Goal: Task Accomplishment & Management: Manage account settings

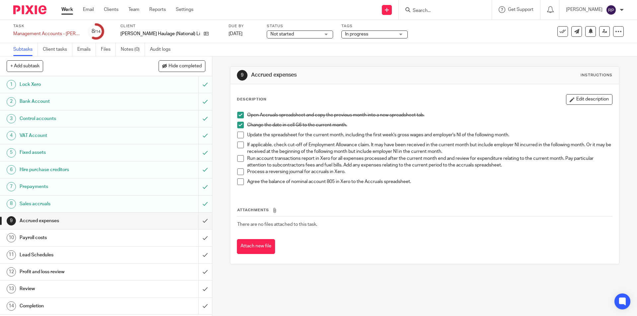
click at [238, 137] on span at bounding box center [240, 135] width 7 height 7
click at [238, 161] on span at bounding box center [240, 158] width 7 height 7
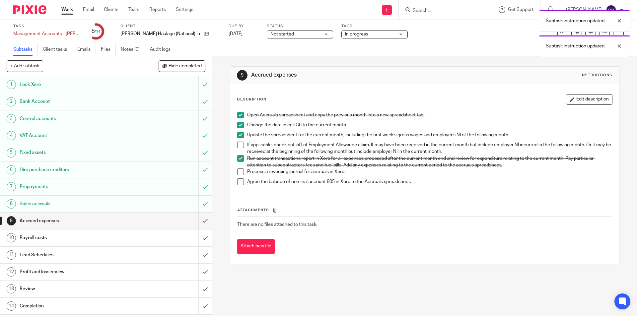
click at [238, 170] on span at bounding box center [240, 172] width 7 height 7
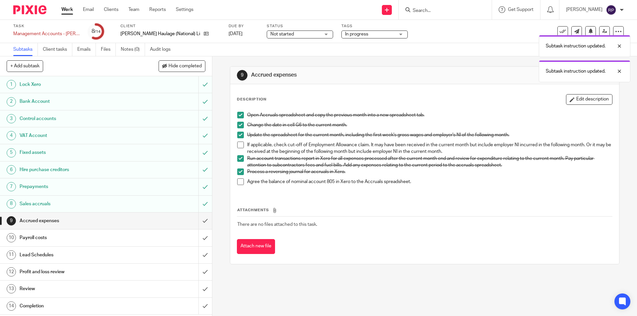
click at [239, 181] on span at bounding box center [240, 182] width 7 height 7
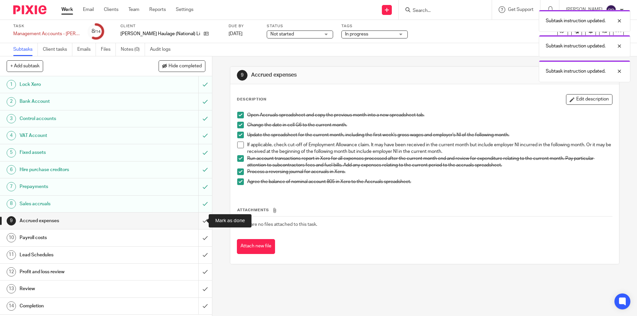
click at [196, 219] on input "submit" at bounding box center [106, 221] width 212 height 17
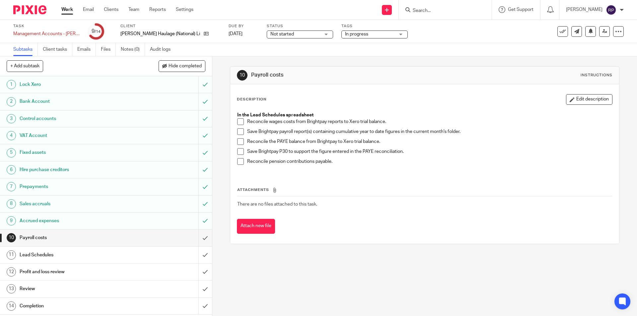
click at [241, 120] on span at bounding box center [240, 121] width 7 height 7
click at [238, 134] on span at bounding box center [240, 131] width 7 height 7
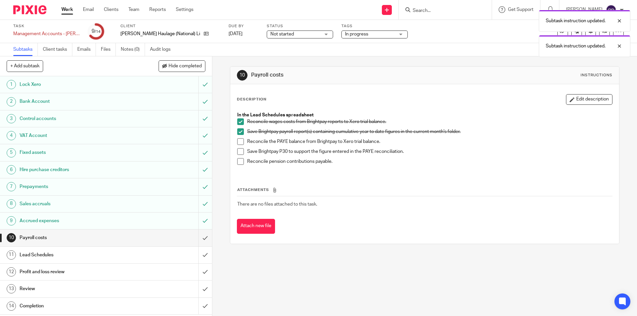
click at [238, 141] on span at bounding box center [240, 141] width 7 height 7
click at [238, 151] on span at bounding box center [240, 151] width 7 height 7
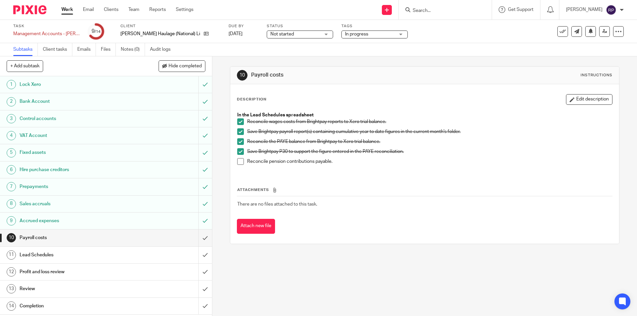
click at [238, 165] on span at bounding box center [240, 161] width 7 height 7
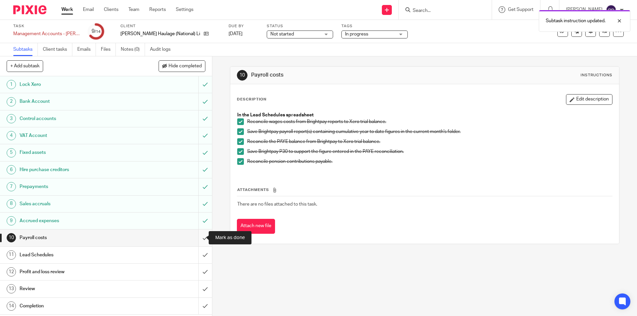
click at [199, 236] on input "submit" at bounding box center [106, 238] width 212 height 17
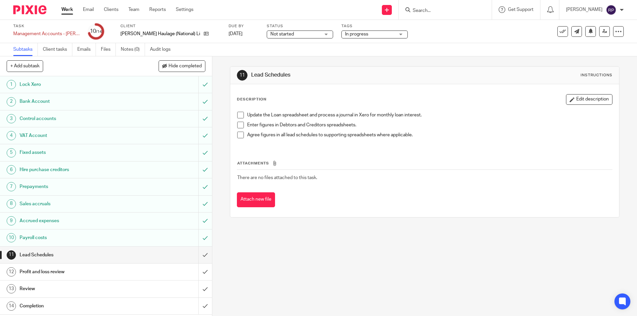
click at [240, 114] on span at bounding box center [240, 115] width 7 height 7
click at [239, 126] on span at bounding box center [240, 125] width 7 height 7
click at [238, 136] on span at bounding box center [240, 135] width 7 height 7
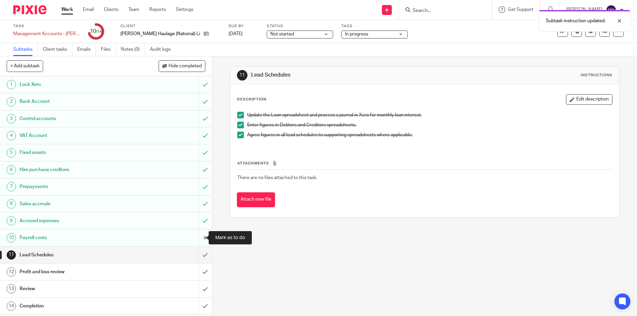
click at [198, 237] on input "submit" at bounding box center [106, 238] width 212 height 17
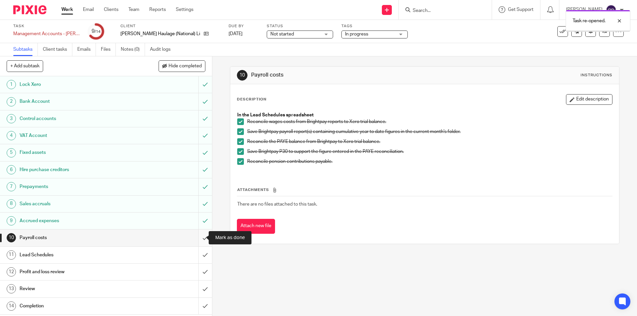
click at [197, 234] on input "submit" at bounding box center [106, 238] width 212 height 17
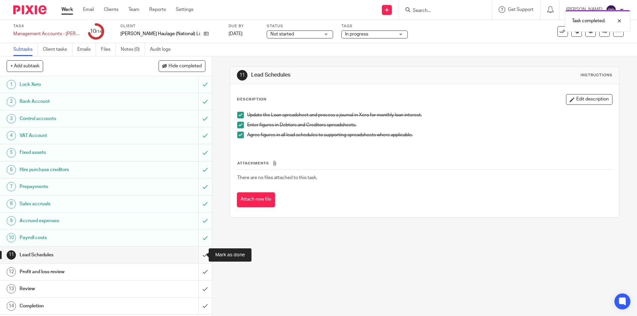
click at [198, 252] on input "submit" at bounding box center [106, 255] width 212 height 17
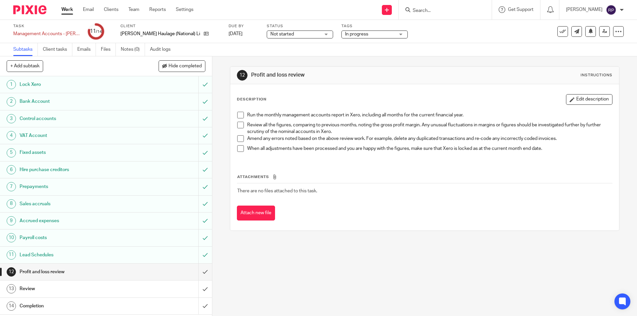
click at [239, 115] on span at bounding box center [240, 115] width 7 height 7
click at [239, 129] on li "Review all the figures, comparing to previous months, noting the gross profit m…" at bounding box center [424, 129] width 375 height 14
click at [237, 126] on span at bounding box center [240, 125] width 7 height 7
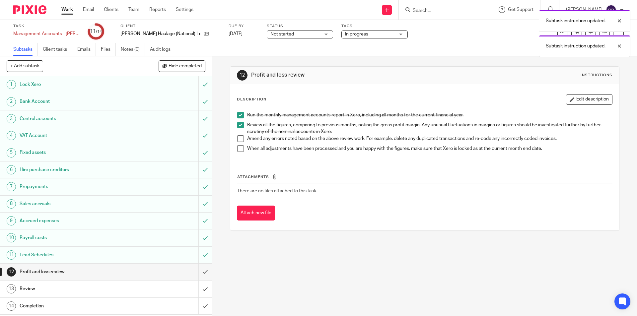
click at [240, 151] on span at bounding box center [240, 148] width 7 height 7
click at [202, 271] on input "submit" at bounding box center [106, 272] width 212 height 17
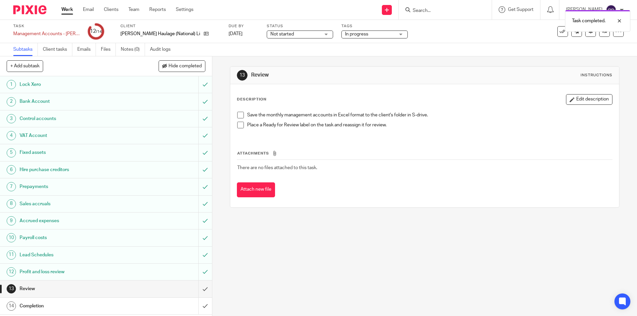
click at [240, 114] on span at bounding box center [240, 115] width 7 height 7
click at [238, 125] on span at bounding box center [240, 125] width 7 height 7
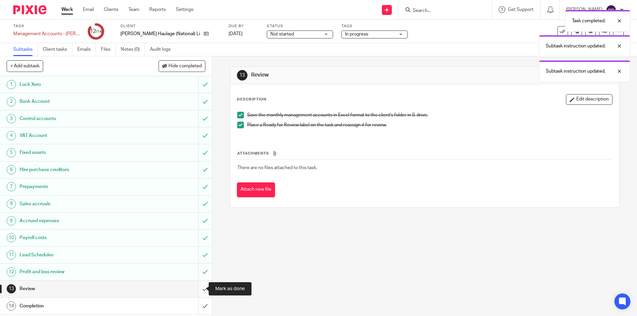
click at [197, 285] on input "submit" at bounding box center [106, 289] width 212 height 17
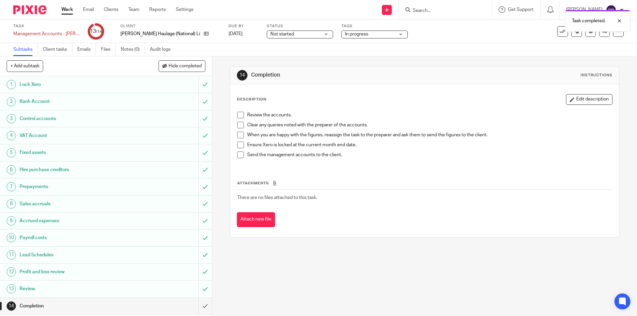
click at [345, 36] on span "In progress" at bounding box center [356, 34] width 23 height 5
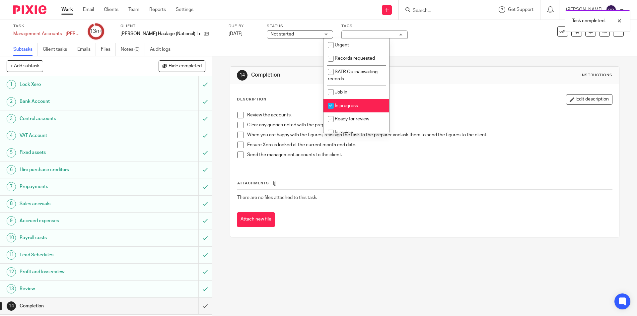
click at [347, 101] on li "In progress" at bounding box center [357, 106] width 66 height 14
checkbox input "false"
click at [348, 118] on span "Ready for review" at bounding box center [352, 119] width 35 height 5
checkbox input "true"
click at [432, 111] on div "Review the accounts. Clear any queries noted with the preparer of the accounts.…" at bounding box center [424, 138] width 381 height 58
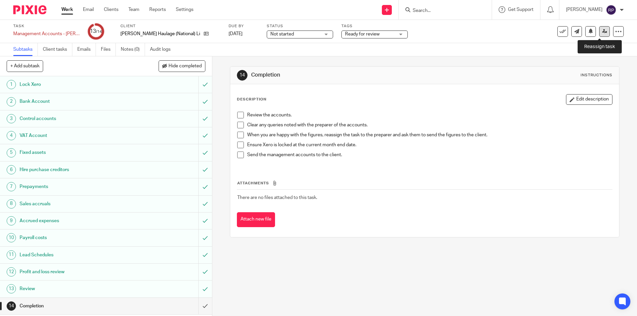
click at [602, 33] on icon at bounding box center [604, 31] width 5 height 5
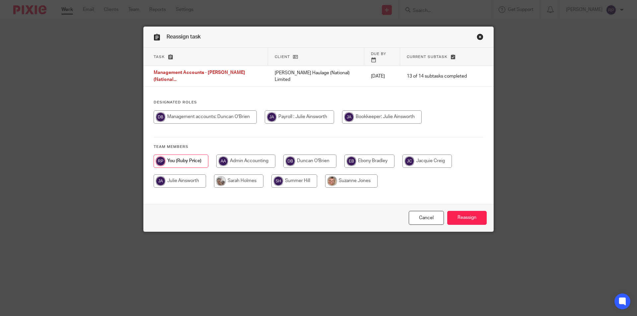
click at [229, 113] on input "radio" at bounding box center [205, 117] width 103 height 13
radio input "true"
click at [459, 218] on input "Reassign" at bounding box center [466, 218] width 39 height 14
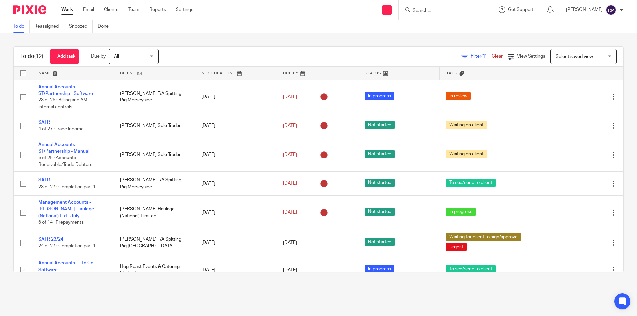
click at [63, 8] on link "Work" at bounding box center [67, 9] width 12 height 7
